Goal: Answer question/provide support

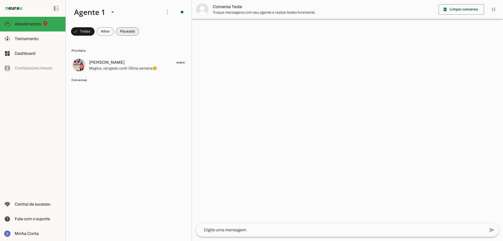
click at [133, 29] on span at bounding box center [127, 31] width 23 height 13
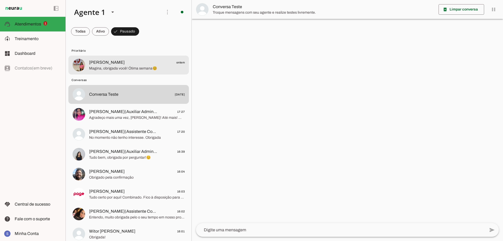
click at [129, 67] on span "Magina, obrigada você! Ótima semana😊" at bounding box center [137, 68] width 96 height 5
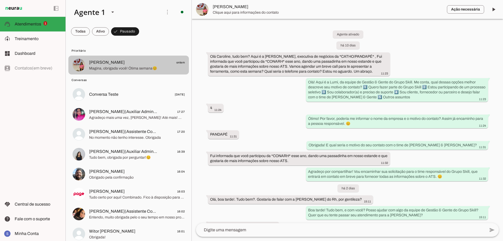
scroll to position [376, 0]
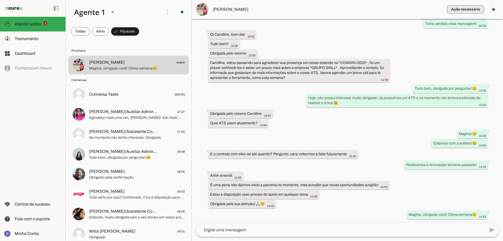
drag, startPoint x: 155, startPoint y: 62, endPoint x: 472, endPoint y: 13, distance: 320.2
click at [472, 13] on span "button" at bounding box center [465, 9] width 37 height 13
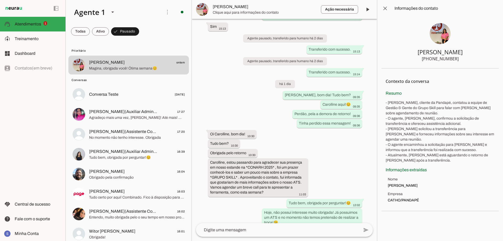
scroll to position [501, 0]
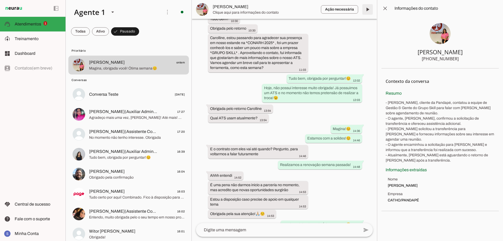
click at [370, 10] on span at bounding box center [367, 9] width 13 height 13
click at [388, 11] on span at bounding box center [385, 8] width 13 height 13
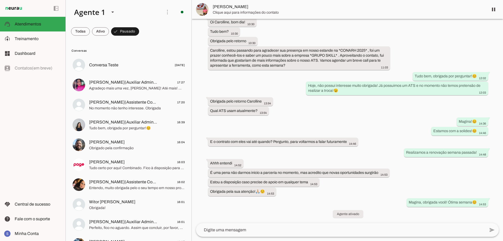
scroll to position [388, 0]
click at [100, 30] on span at bounding box center [100, 31] width 17 height 13
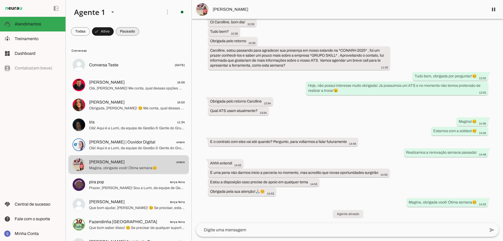
click at [130, 28] on span at bounding box center [127, 31] width 23 height 13
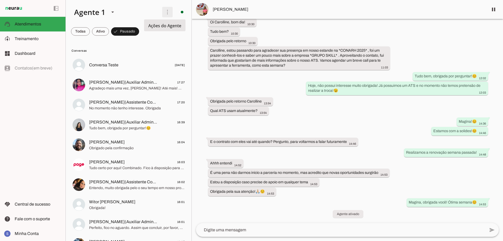
click at [162, 13] on span at bounding box center [167, 12] width 13 height 13
click at [0, 0] on slot "Ativar chats em massa" at bounding box center [0, 0] width 0 height 0
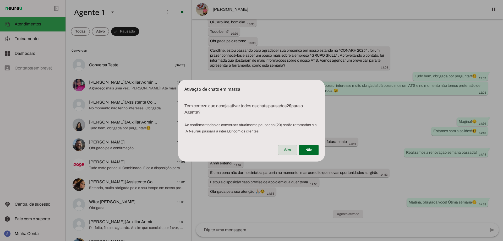
click at [293, 149] on span at bounding box center [287, 150] width 19 height 13
